Goal: Transaction & Acquisition: Purchase product/service

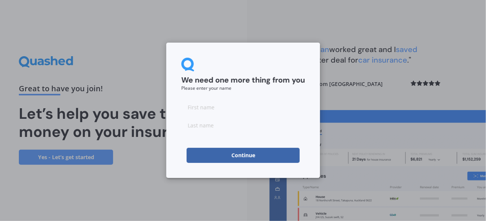
click at [228, 111] on input at bounding box center [243, 106] width 124 height 15
type input "[PERSON_NAME]"
type input "Apatu"
click at [251, 154] on button "Continue" at bounding box center [243, 155] width 113 height 15
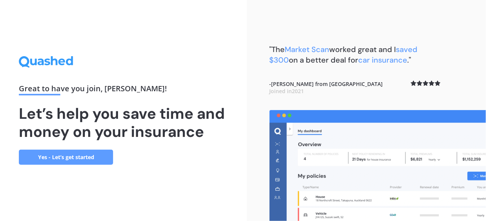
click at [69, 157] on link "Yes - Let’s get started" at bounding box center [66, 157] width 94 height 15
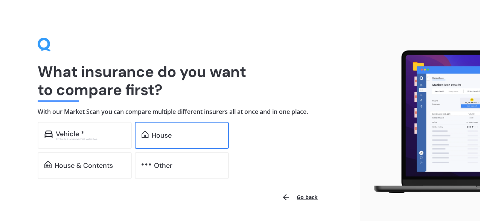
click at [164, 136] on div "House" at bounding box center [162, 136] width 20 height 8
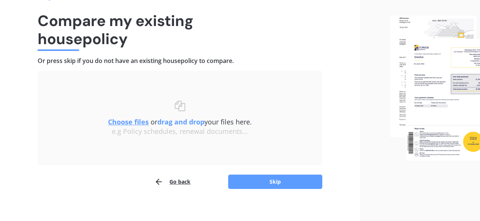
scroll to position [57, 0]
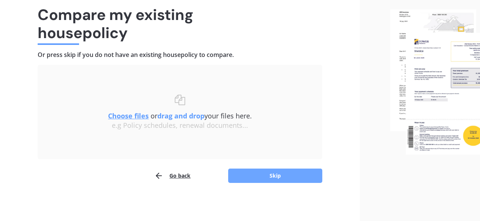
click at [270, 177] on button "Skip" at bounding box center [275, 175] width 94 height 14
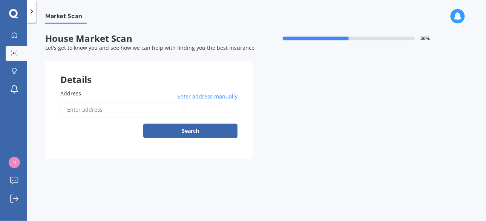
click at [78, 112] on input "Address" at bounding box center [148, 110] width 177 height 16
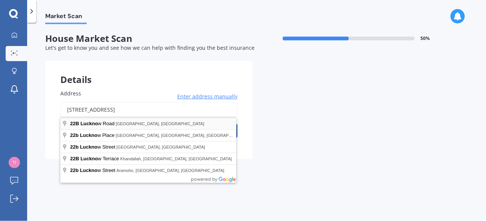
type input "[STREET_ADDRESS]"
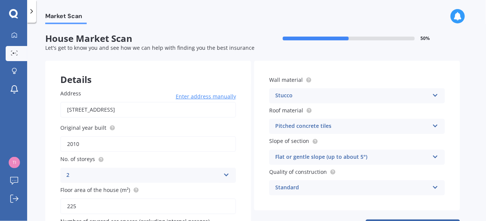
scroll to position [57, 0]
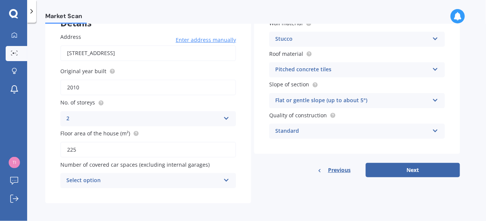
click at [225, 177] on icon at bounding box center [226, 178] width 6 height 5
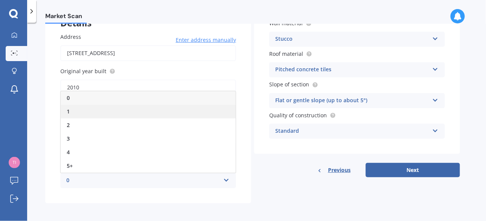
click at [177, 107] on div "1" at bounding box center [148, 112] width 175 height 14
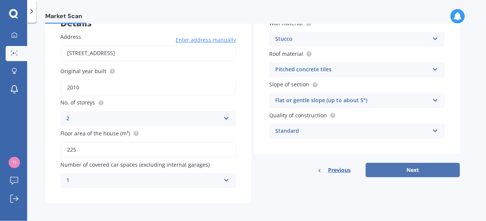
click at [417, 169] on button "Next" at bounding box center [412, 170] width 94 height 14
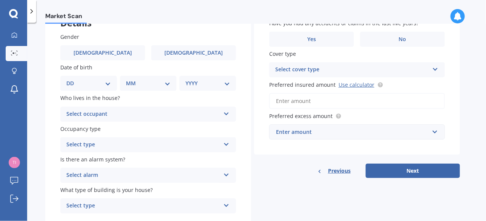
scroll to position [0, 0]
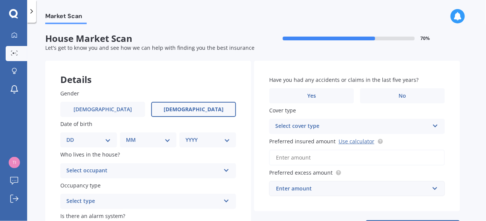
click at [197, 108] on span "[DEMOGRAPHIC_DATA]" at bounding box center [194, 109] width 60 height 6
click at [0, 0] on input "[DEMOGRAPHIC_DATA]" at bounding box center [0, 0] width 0 height 0
click at [95, 108] on label "[DEMOGRAPHIC_DATA]" at bounding box center [102, 109] width 85 height 15
click at [0, 0] on input "[DEMOGRAPHIC_DATA]" at bounding box center [0, 0] width 0 height 0
click at [188, 108] on span "[DEMOGRAPHIC_DATA]" at bounding box center [194, 109] width 60 height 6
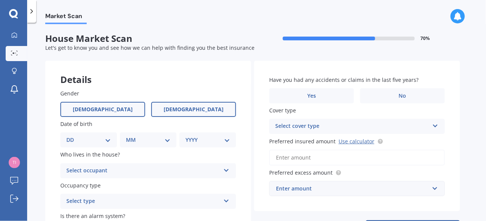
click at [0, 0] on input "[DEMOGRAPHIC_DATA]" at bounding box center [0, 0] width 0 height 0
click at [87, 139] on select "DD 01 02 03 04 05 06 07 08 09 10 11 12 13 14 15 16 17 18 19 20 21 22 23 24 25 2…" at bounding box center [88, 140] width 44 height 8
select select "15"
click at [72, 136] on select "DD 01 02 03 04 05 06 07 08 09 10 11 12 13 14 15 16 17 18 19 20 21 22 23 24 25 2…" at bounding box center [88, 140] width 44 height 8
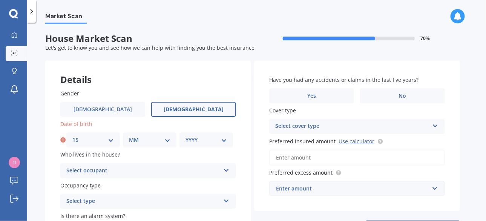
click at [142, 142] on select "MM 01 02 03 04 05 06 07 08 09 10 11 12" at bounding box center [149, 140] width 41 height 8
select select "07"
click at [129, 136] on select "MM 01 02 03 04 05 06 07 08 09 10 11 12" at bounding box center [149, 140] width 41 height 8
click at [185, 140] on div "YYYY 2009 2008 2007 2006 2005 2004 2003 2002 2001 2000 1999 1998 1997 1996 1995…" at bounding box center [206, 139] width 54 height 15
click at [192, 140] on select "YYYY 2009 2008 2007 2006 2005 2004 2003 2002 2001 2000 1999 1998 1997 1996 1995…" at bounding box center [205, 140] width 41 height 8
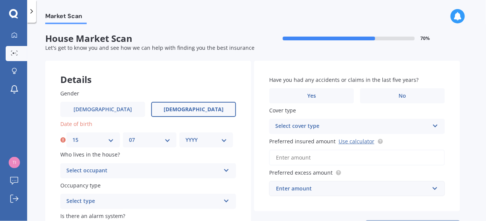
select select "1964"
click at [185, 136] on select "YYYY 2009 2008 2007 2006 2005 2004 2003 2002 2001 2000 1999 1998 1997 1996 1995…" at bounding box center [205, 140] width 41 height 8
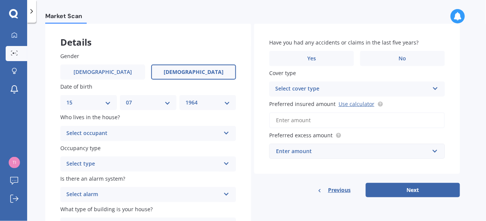
click at [98, 135] on div "Select occupant" at bounding box center [143, 133] width 154 height 9
click at [92, 148] on div "Owner" at bounding box center [148, 148] width 175 height 14
click at [185, 165] on div "Select type" at bounding box center [143, 163] width 154 height 9
click at [167, 176] on div "Permanent" at bounding box center [148, 179] width 175 height 14
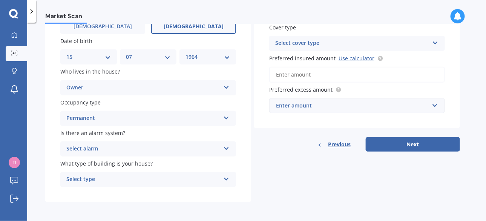
scroll to position [83, 0]
click at [127, 148] on div "Select alarm" at bounding box center [143, 148] width 154 height 9
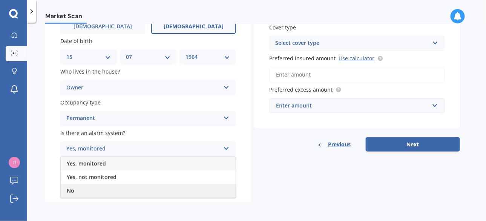
click at [124, 191] on div "No" at bounding box center [148, 191] width 175 height 14
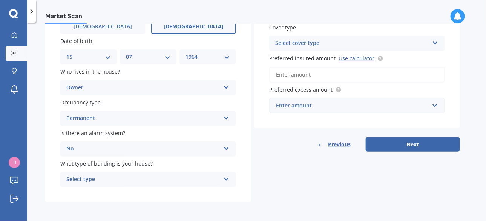
click at [132, 180] on div "Select type" at bounding box center [143, 179] width 154 height 9
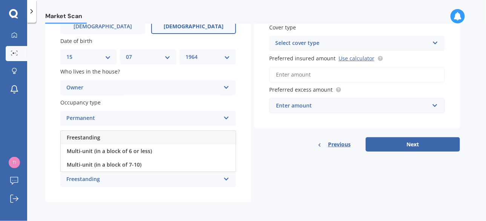
click at [106, 138] on div "Freestanding" at bounding box center [148, 138] width 175 height 14
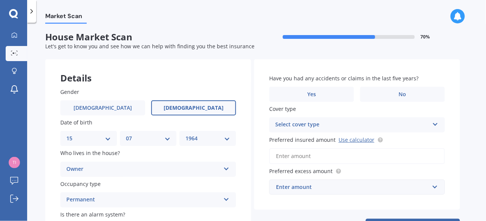
scroll to position [0, 0]
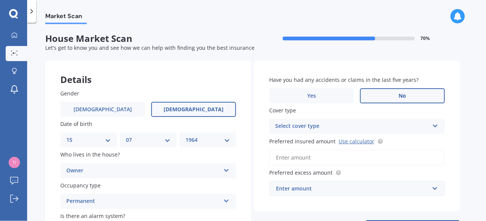
click at [409, 94] on label "No" at bounding box center [402, 95] width 85 height 15
click at [0, 0] on input "No" at bounding box center [0, 0] width 0 height 0
click at [318, 127] on div "Select cover type" at bounding box center [352, 126] width 154 height 9
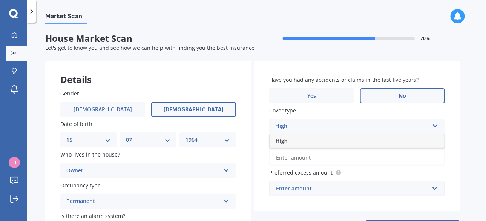
click at [288, 142] on div "High" at bounding box center [356, 141] width 175 height 14
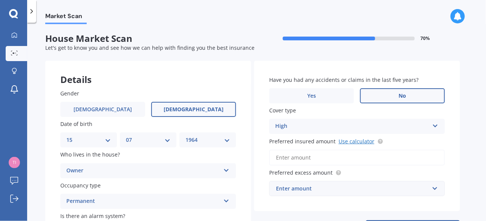
click at [350, 143] on link "Use calculator" at bounding box center [356, 141] width 36 height 7
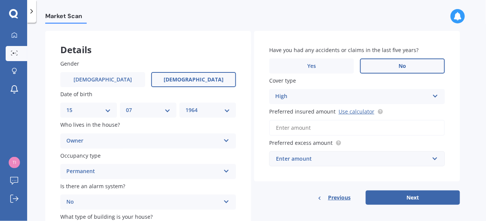
scroll to position [75, 0]
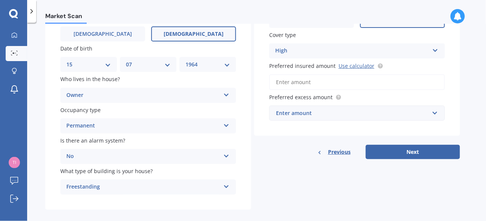
click at [328, 81] on input "Preferred insured amount Use calculator" at bounding box center [357, 82] width 176 height 16
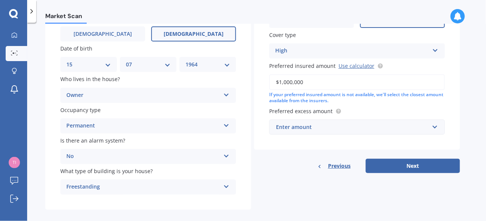
type input "$1,000,000"
click at [378, 116] on div "Preferred excess amount Enter amount $300 $400 $500 $750 $1,000 $2,000 $2,500" at bounding box center [357, 121] width 176 height 28
click at [382, 120] on input "text" at bounding box center [354, 127] width 169 height 14
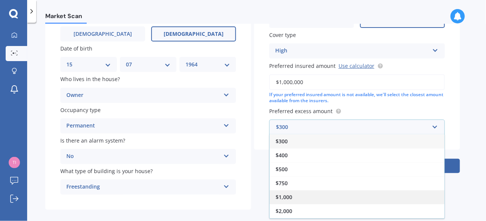
click at [296, 194] on div "$1,000" at bounding box center [356, 197] width 175 height 14
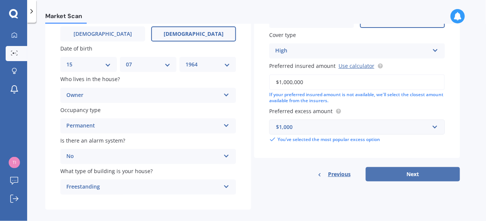
click at [413, 172] on button "Next" at bounding box center [412, 174] width 94 height 14
select select "15"
select select "07"
select select "1964"
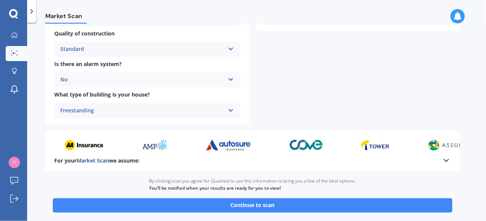
scroll to position [301, 0]
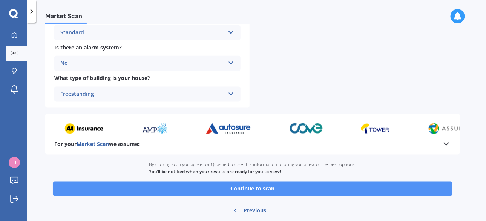
click at [284, 185] on button "Continue to scan" at bounding box center [252, 189] width 399 height 14
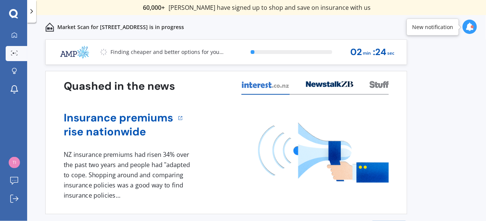
scroll to position [23, 0]
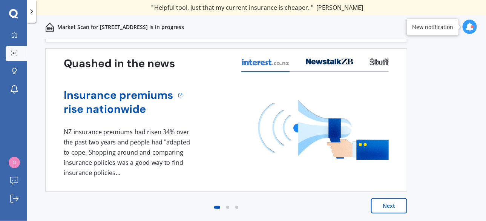
click at [391, 206] on button "Next" at bounding box center [389, 205] width 36 height 15
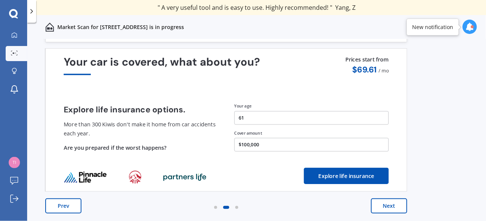
click at [379, 209] on button "Next" at bounding box center [389, 205] width 36 height 15
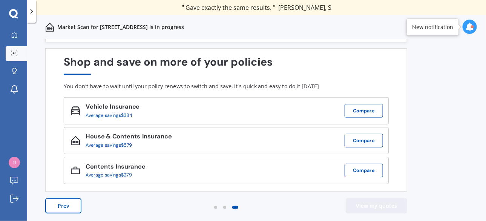
click at [365, 206] on button "View my quotes" at bounding box center [376, 205] width 61 height 15
click at [430, 28] on div "New notification" at bounding box center [432, 27] width 41 height 8
click at [382, 209] on button "View my quotes" at bounding box center [376, 205] width 61 height 15
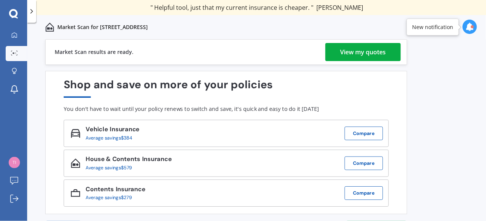
click at [367, 51] on div "View my quotes" at bounding box center [363, 52] width 46 height 18
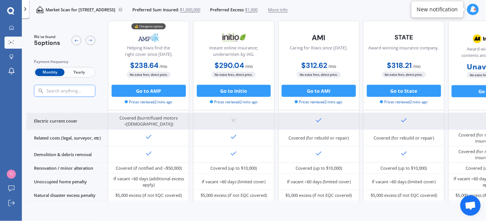
scroll to position [330, 0]
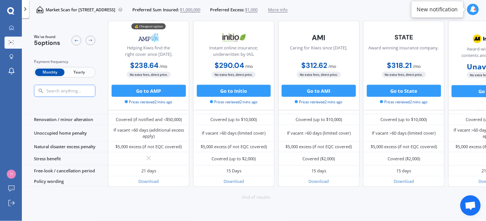
click at [79, 73] on span "Yearly" at bounding box center [78, 73] width 29 height 8
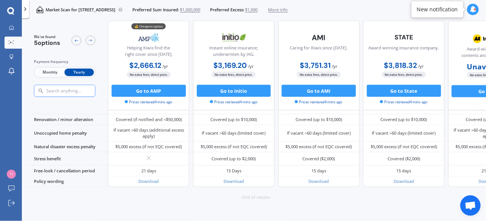
click at [31, 212] on div "We've found 5 options Payment frequency Monthly Yearly 💰 Cheapest option Helpin…" at bounding box center [255, 121] width 459 height 201
click at [452, 201] on div "We've found 5 options Payment frequency Monthly Yearly 💰 Cheapest option Helpin…" at bounding box center [255, 121] width 459 height 201
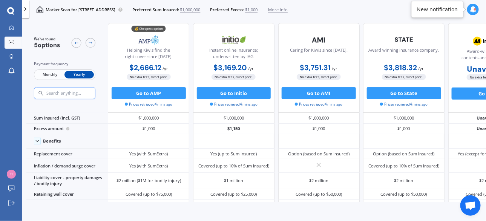
scroll to position [0, 0]
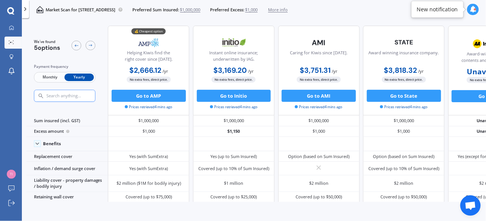
click at [8, 112] on div "My Dashboard Market Scan Explore insurance Notifications Tim Apatu Submit feedb…" at bounding box center [11, 121] width 22 height 199
click at [153, 96] on button "Go to AMP" at bounding box center [149, 96] width 74 height 12
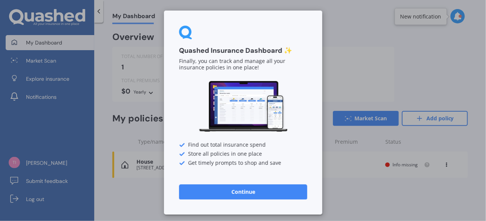
click at [240, 195] on button "Continue" at bounding box center [243, 191] width 128 height 15
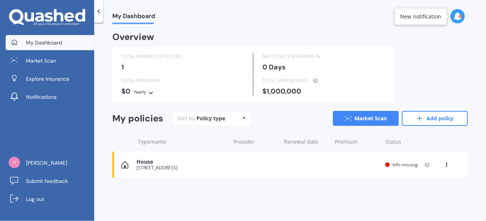
click at [432, 77] on div "TOTAL NUMBER OF POLICIES 1 NEXT POLICY RENEWING [DATE] TOTAL PREMIUMS $0 Yearly…" at bounding box center [289, 74] width 355 height 55
click at [138, 165] on div "[STREET_ADDRESS]" at bounding box center [181, 167] width 90 height 5
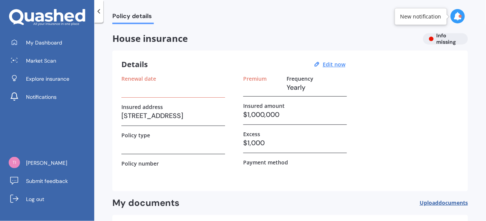
click at [301, 113] on h3 "$1,000,000" at bounding box center [295, 114] width 104 height 11
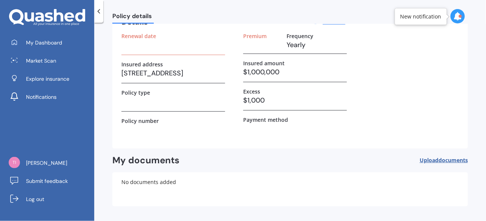
scroll to position [68, 0]
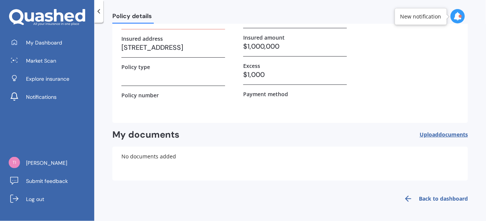
click at [430, 199] on link "Back to dashboard" at bounding box center [433, 199] width 69 height 18
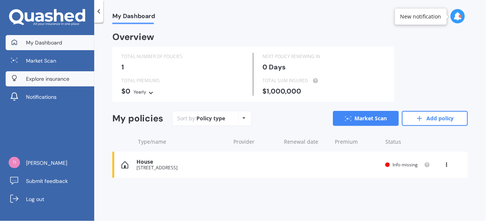
click at [61, 72] on link "Explore insurance" at bounding box center [50, 78] width 89 height 15
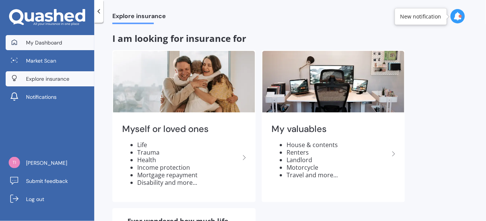
click at [47, 35] on link "My Dashboard" at bounding box center [50, 42] width 89 height 15
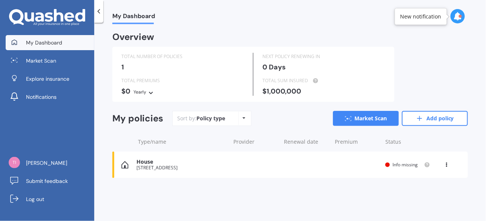
click at [236, 120] on div "Sort by: Policy type Policy type Alphabetical Date added Renewing next" at bounding box center [211, 118] width 79 height 15
click at [243, 119] on icon at bounding box center [244, 118] width 3 height 5
click at [445, 162] on icon at bounding box center [446, 163] width 5 height 5
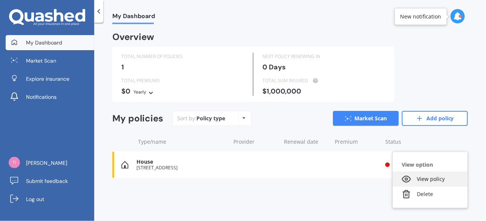
click at [430, 180] on div "View policy" at bounding box center [430, 178] width 75 height 15
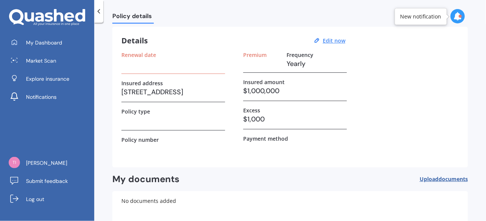
scroll to position [68, 0]
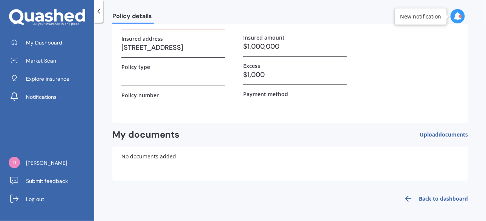
click at [445, 135] on span "documents" at bounding box center [452, 134] width 29 height 7
click at [419, 17] on div "New notification" at bounding box center [420, 17] width 41 height 8
click at [454, 17] on icon at bounding box center [457, 16] width 8 height 8
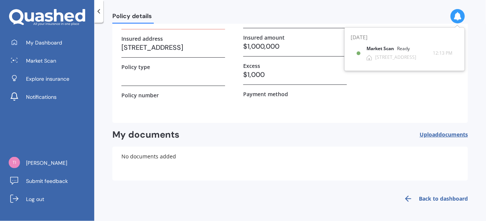
click at [299, 165] on div "No documents added" at bounding box center [289, 164] width 355 height 34
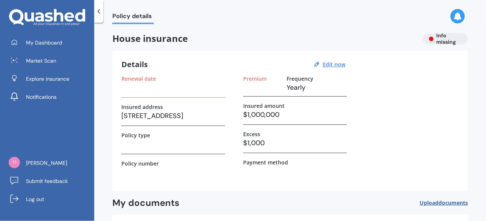
click at [165, 92] on h3 at bounding box center [173, 87] width 104 height 11
click at [135, 72] on div "Details Edit now Renewal date Insured address [STREET_ADDRESS] Policy type Poli…" at bounding box center [289, 120] width 355 height 141
click at [143, 59] on div "Details Edit now Renewal date Insured address [STREET_ADDRESS] Policy type Poli…" at bounding box center [289, 120] width 355 height 141
click at [338, 66] on u "Edit now" at bounding box center [334, 64] width 23 height 7
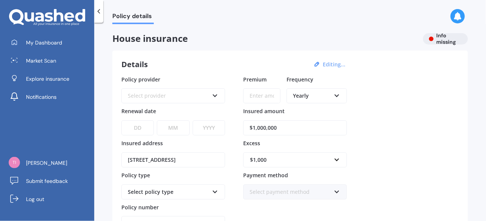
click at [406, 83] on div "Policy provider Select provider AA AMI AMP ANZ ASB Ando BNZ Co-Operative Bank F…" at bounding box center [289, 153] width 337 height 156
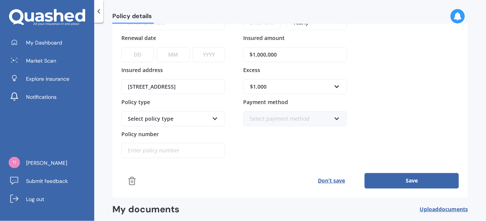
scroll to position [75, 0]
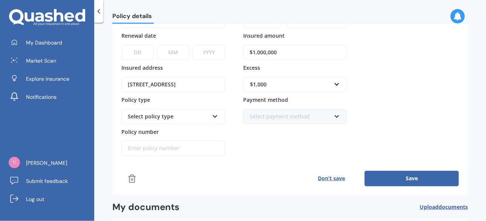
click at [258, 52] on input "$1,000,000" at bounding box center [295, 52] width 104 height 15
type input "$1,200,000"
click at [412, 67] on div "Policy provider Select provider AA AMI AMP ANZ ASB Ando BNZ Co-Operative Bank F…" at bounding box center [289, 78] width 337 height 156
click at [183, 82] on input "[STREET_ADDRESS]" at bounding box center [173, 84] width 104 height 15
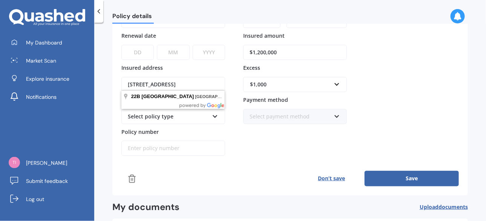
click at [248, 144] on div "Premium Frequency Yearly Yearly Six-Monthly Quarterly Monthly Fortnightly Weekl…" at bounding box center [295, 78] width 104 height 156
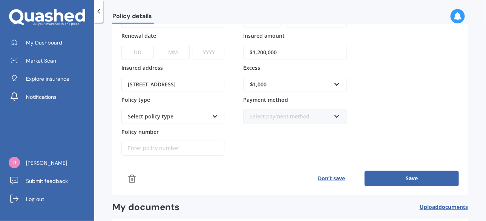
click at [214, 112] on icon at bounding box center [215, 114] width 6 height 5
click at [213, 114] on icon at bounding box center [215, 114] width 6 height 5
click at [163, 115] on div "Select policy type" at bounding box center [168, 116] width 81 height 8
click at [289, 121] on div "Select payment method Direct debit - bank account Direct debit - credit/debit c…" at bounding box center [295, 116] width 104 height 15
click at [404, 121] on div "Policy provider Select provider AA AMI AMP ANZ ASB Ando BNZ Co-Operative Bank F…" at bounding box center [289, 78] width 337 height 156
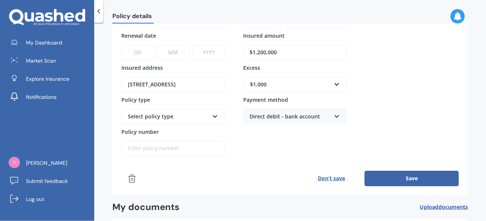
click at [139, 51] on select "DD 01 02 03 04 05 06 07 08 09 10 11 12 13 14 15 16 17 18 19 20 21 22 23 24 25 2…" at bounding box center [137, 52] width 32 height 15
click at [183, 55] on select "MM 01 02 03 04 05 06 07 08 09 10 11 12" at bounding box center [173, 52] width 32 height 15
click at [134, 49] on select "DD 01 02 03 04 05 06 07 08 09 10 11 12 13 14 15 16 17 18 19 20 21 22 23 24 25 2…" at bounding box center [137, 52] width 32 height 15
select select "01"
click at [121, 45] on select "DD 01 02 03 04 05 06 07 08 09 10 11 12 13 14 15 16 17 18 19 20 21 22 23 24 25 2…" at bounding box center [137, 52] width 32 height 15
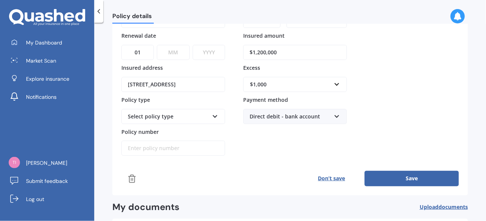
click at [169, 53] on select "MM 01 02 03 04 05 06 07 08 09 10 11 12" at bounding box center [173, 52] width 32 height 15
select select "10"
click at [157, 45] on select "MM 01 02 03 04 05 06 07 08 09 10 11 12" at bounding box center [173, 52] width 32 height 15
click at [206, 53] on select "YYYY 2027 2026 2025 2024 2023 2022 2021 2020 2019 2018 2017 2016 2015 2014 2013…" at bounding box center [209, 52] width 32 height 15
select select "2025"
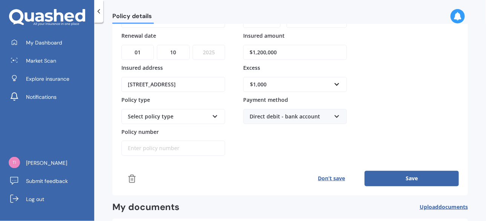
click at [193, 45] on select "YYYY 2027 2026 2025 2024 2023 2022 2021 2020 2019 2018 2017 2016 2015 2014 2013…" at bounding box center [209, 52] width 32 height 15
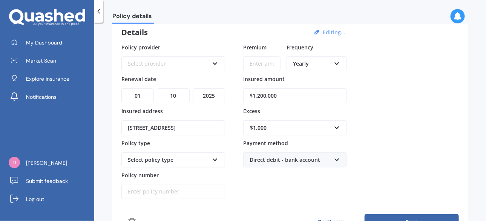
scroll to position [108, 0]
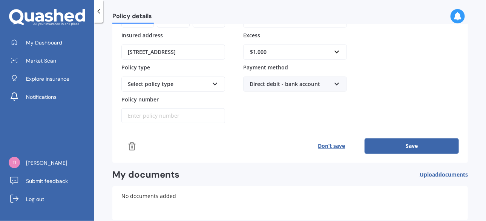
click at [215, 80] on icon at bounding box center [215, 82] width 6 height 5
click at [261, 107] on div "Premium Frequency Yearly Yearly Six-Monthly Quarterly Monthly Fortnightly Weekl…" at bounding box center [295, 46] width 104 height 156
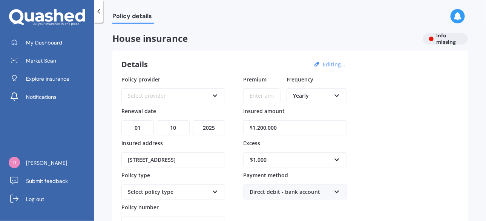
click at [446, 40] on div "House insurance Info missing" at bounding box center [289, 38] width 355 height 11
click at [429, 38] on div "House insurance Info missing" at bounding box center [289, 38] width 355 height 11
click at [275, 40] on span "House insurance" at bounding box center [264, 38] width 304 height 11
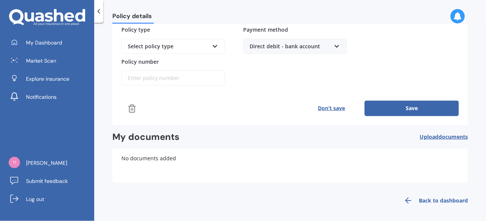
drag, startPoint x: 380, startPoint y: 107, endPoint x: 206, endPoint y: 114, distance: 173.8
click at [381, 107] on button "Save" at bounding box center [411, 108] width 94 height 15
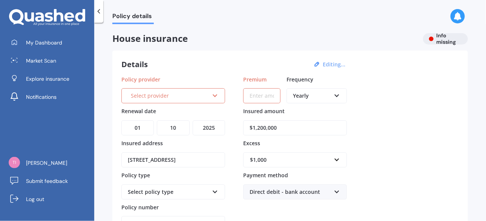
click at [203, 98] on div "Select provider" at bounding box center [170, 96] width 78 height 8
click at [425, 138] on div "Policy provider AA AA AMI AMP ANZ ASB Ando BNZ Co-Operative Bank FMG Initio Kiw…" at bounding box center [289, 153] width 337 height 156
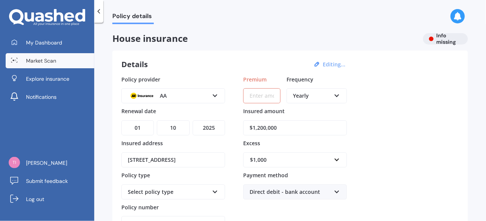
click at [29, 59] on span "Market Scan" at bounding box center [41, 61] width 30 height 8
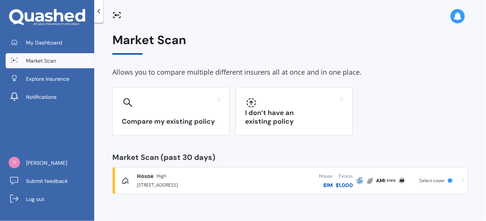
click at [150, 182] on div "[STREET_ADDRESS]" at bounding box center [187, 184] width 101 height 9
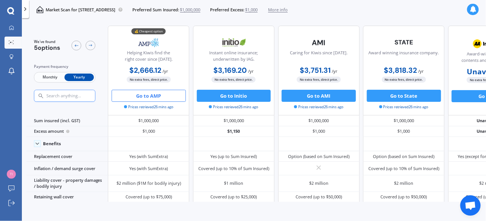
click at [10, 11] on icon at bounding box center [10, 11] width 7 height 8
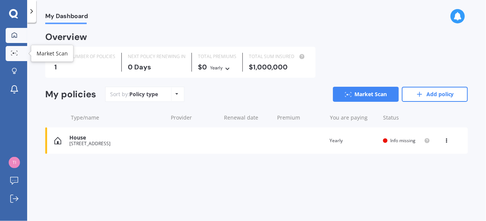
click at [12, 54] on icon at bounding box center [14, 52] width 7 height 5
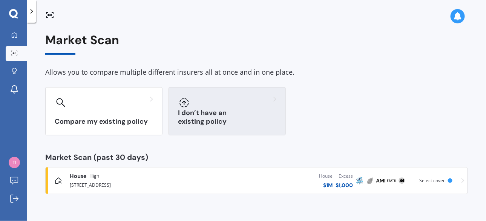
click at [213, 118] on h3 "I don’t have an existing policy" at bounding box center [227, 117] width 98 height 17
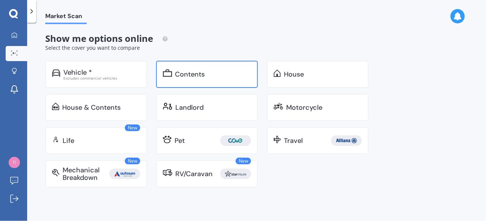
click at [196, 76] on div "Contents" at bounding box center [190, 74] width 30 height 8
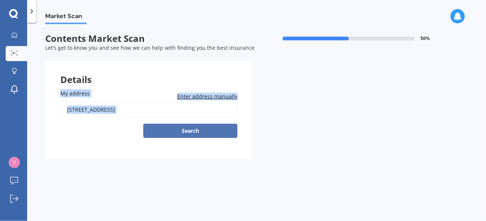
click at [183, 131] on div "Details My address [STREET_ADDRESS] Enter address manually Search Previous Next" at bounding box center [148, 110] width 207 height 98
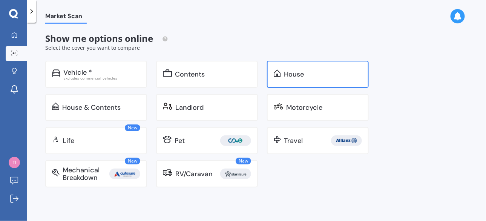
click at [287, 75] on div "House" at bounding box center [294, 74] width 20 height 8
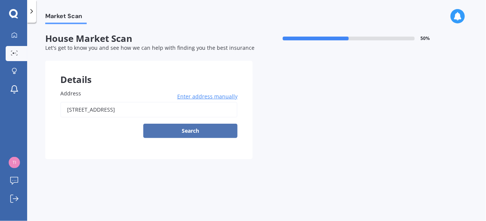
click at [185, 131] on button "Search" at bounding box center [190, 131] width 94 height 14
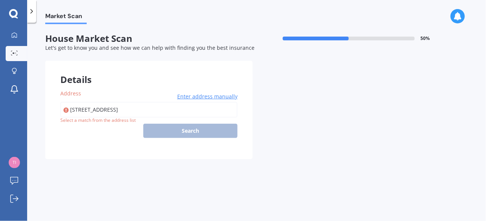
type input "[STREET_ADDRESS]"
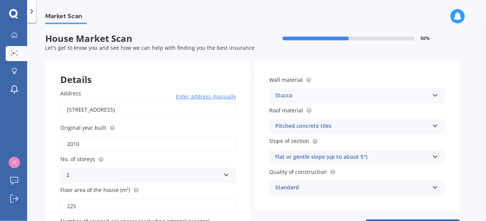
click at [333, 127] on div "Pitched concrete tiles" at bounding box center [352, 126] width 154 height 9
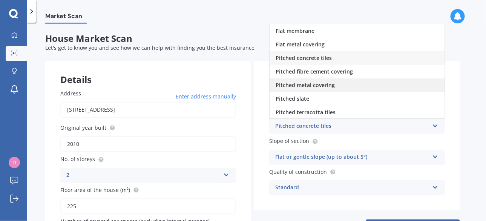
click at [328, 84] on span "Pitched metal covering" at bounding box center [304, 84] width 59 height 7
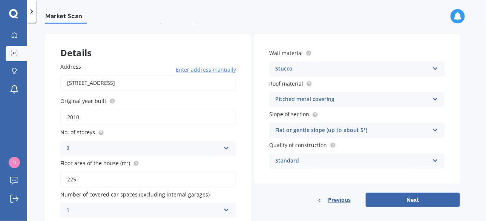
scroll to position [57, 0]
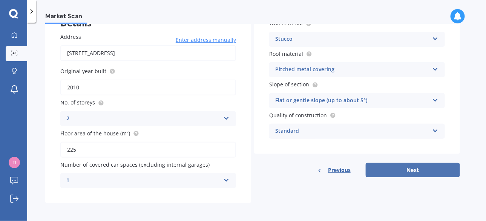
click at [411, 169] on button "Next" at bounding box center [412, 170] width 94 height 14
select select "15"
select select "07"
select select "1964"
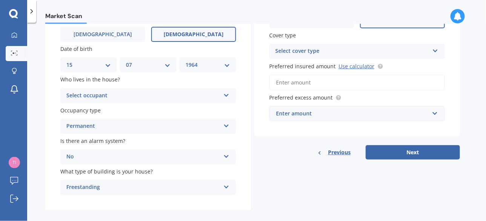
scroll to position [75, 0]
click at [405, 149] on button "Next" at bounding box center [412, 152] width 94 height 14
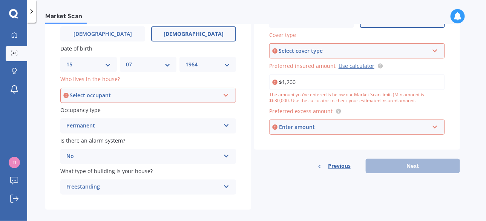
type input "$1,200,000"
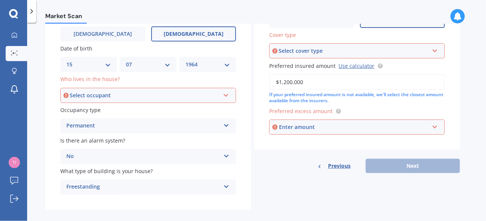
click at [292, 128] on div "Enter amount" at bounding box center [354, 127] width 150 height 8
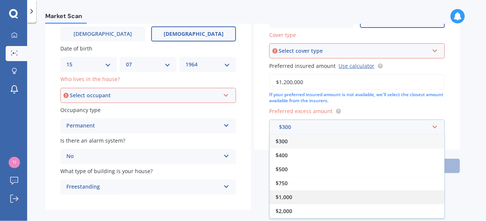
click at [298, 192] on div "$1,000" at bounding box center [356, 197] width 175 height 14
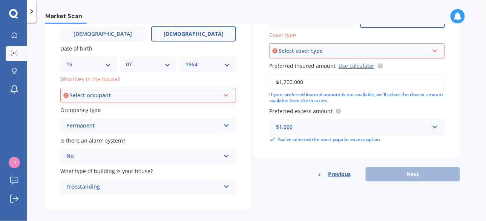
click at [418, 171] on div "Previous Next" at bounding box center [357, 174] width 206 height 14
click at [312, 47] on div "Select cover type" at bounding box center [353, 51] width 150 height 8
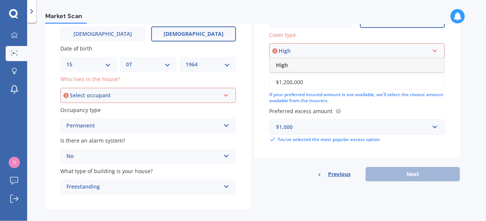
click at [281, 65] on span "High" at bounding box center [282, 64] width 12 height 7
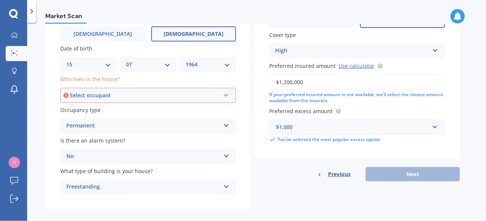
click at [413, 173] on div "Previous Next" at bounding box center [357, 174] width 206 height 14
click at [104, 96] on div "Select occupant" at bounding box center [145, 95] width 150 height 8
click at [81, 109] on span "Owner" at bounding box center [75, 109] width 17 height 7
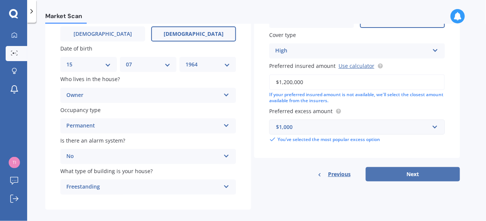
click at [397, 174] on button "Next" at bounding box center [412, 174] width 94 height 14
select select "15"
select select "07"
select select "1964"
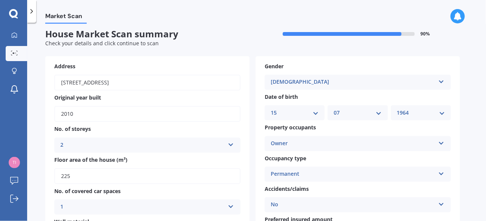
scroll to position [0, 0]
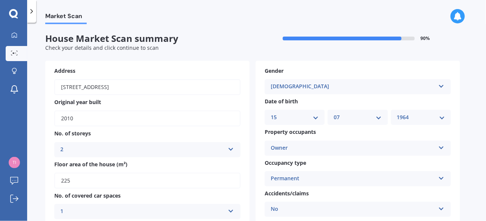
click at [234, 39] on span "House Market Scan summary" at bounding box center [148, 38] width 207 height 11
